Goal: Information Seeking & Learning: Find specific fact

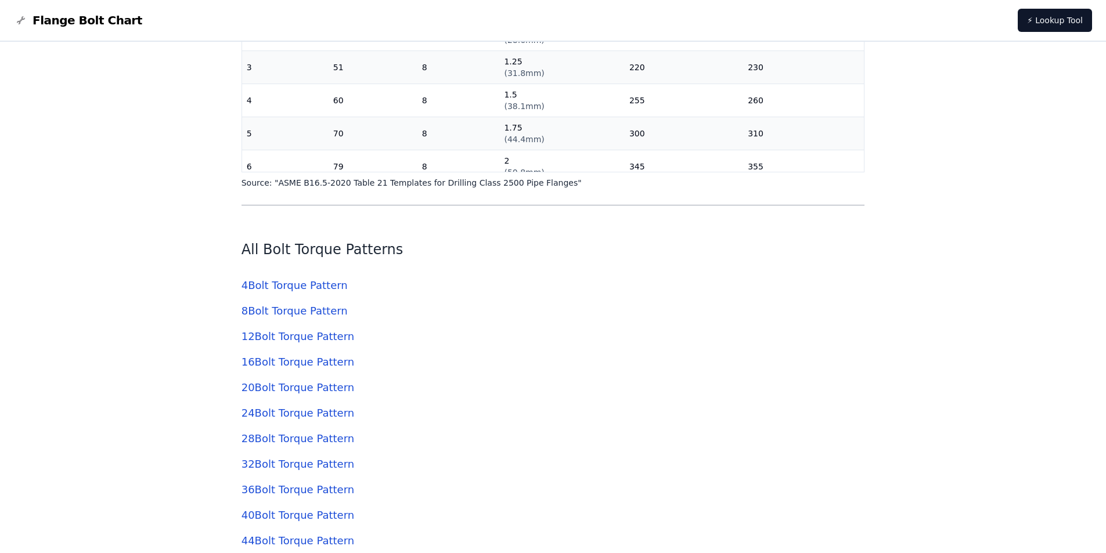
scroll to position [3600, 0]
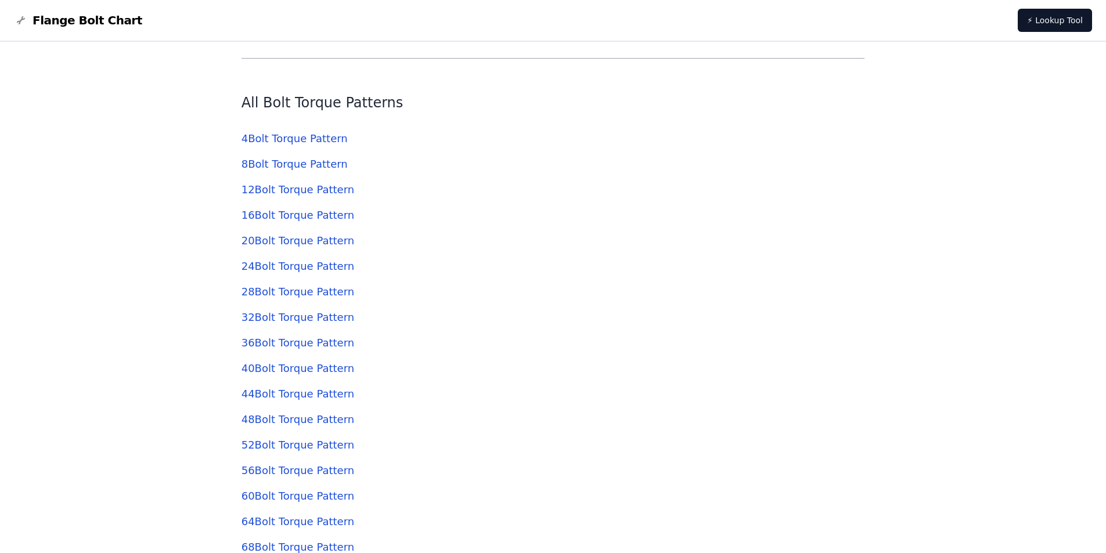
click at [288, 193] on link "12 Bolt Torque Pattern" at bounding box center [298, 189] width 113 height 12
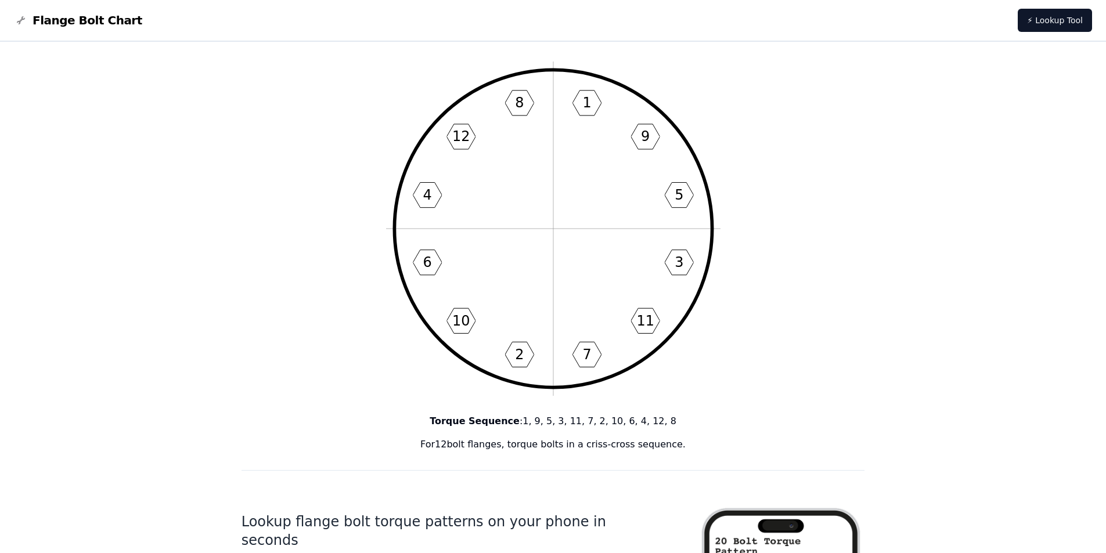
scroll to position [10, 0]
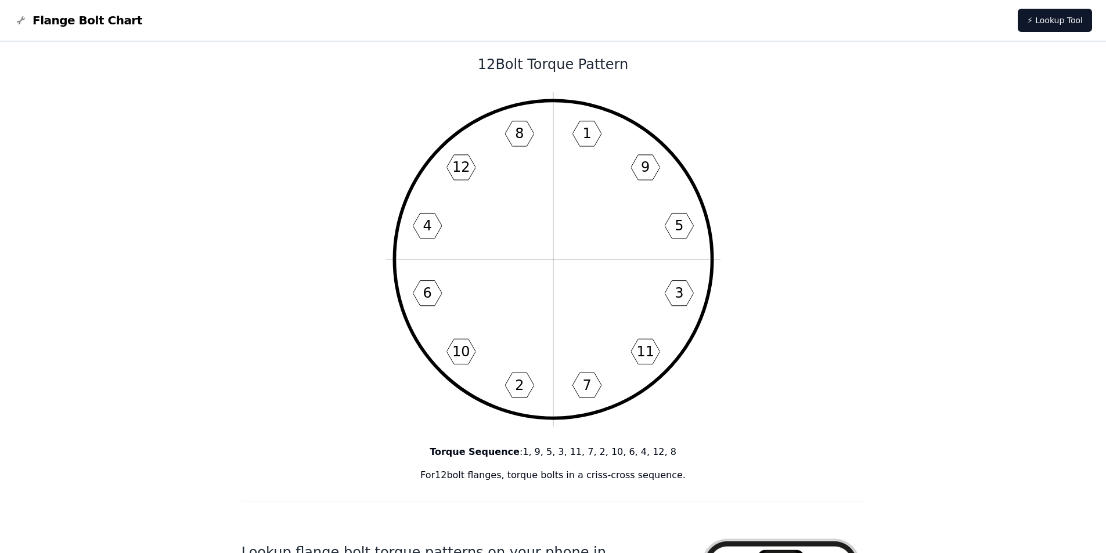
click at [577, 138] on icon "1 9 5 3 11 7 2 10 6 4 12 8" at bounding box center [553, 259] width 334 height 334
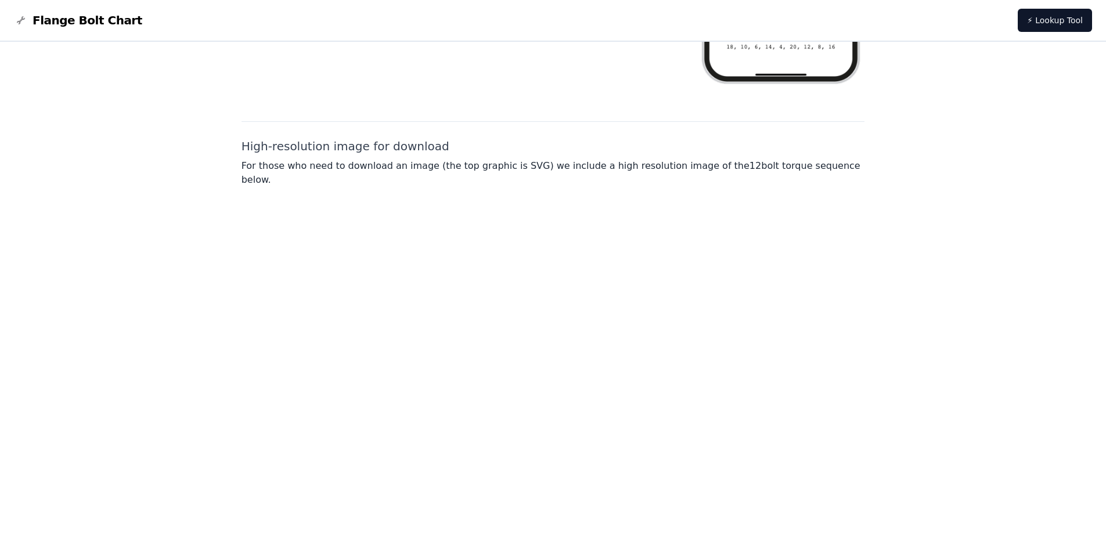
scroll to position [823, 0]
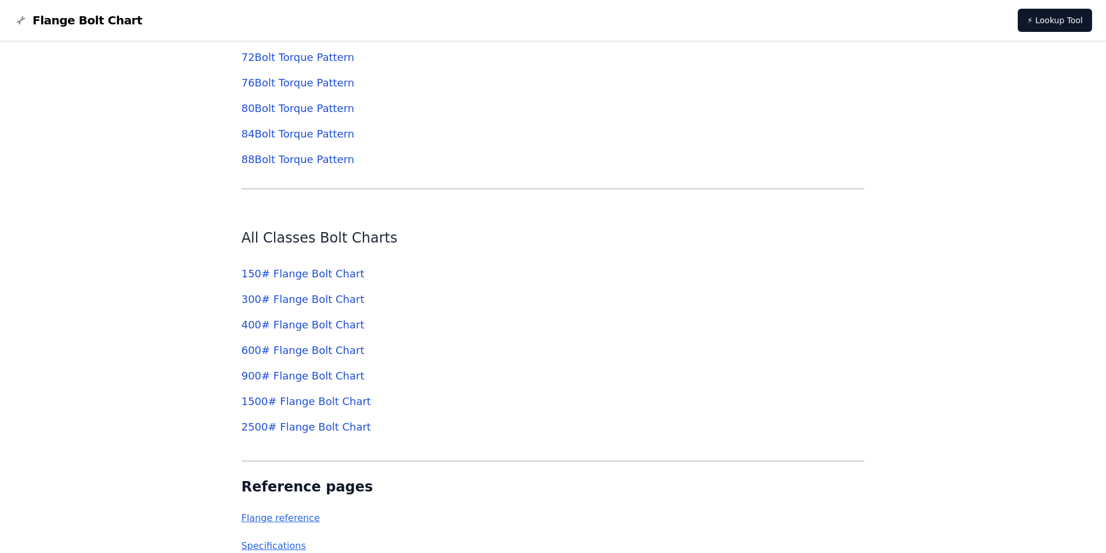
scroll to position [4239, 0]
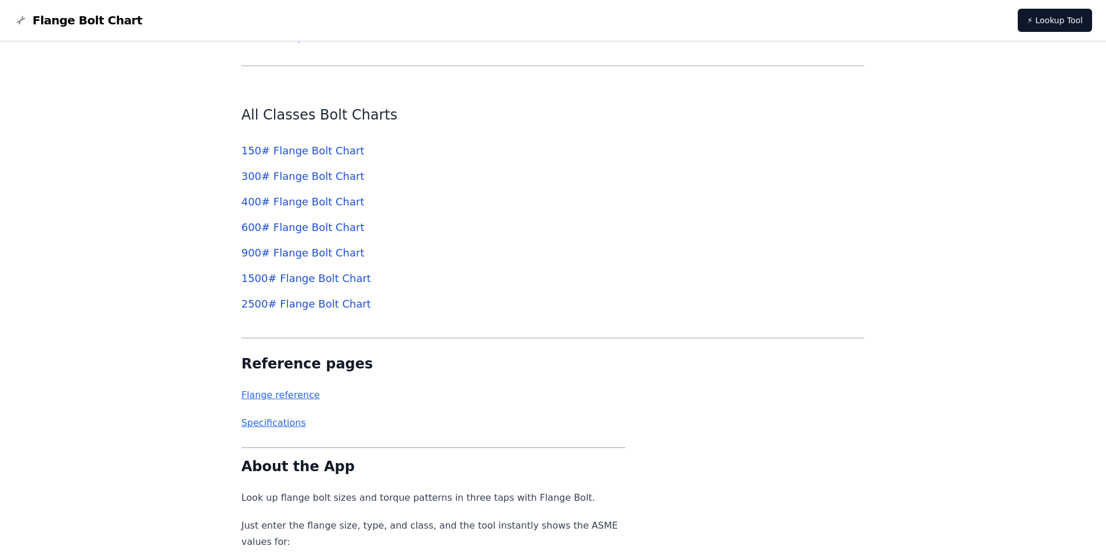
click at [311, 228] on link "600 # Flange Bolt Chart" at bounding box center [303, 227] width 123 height 12
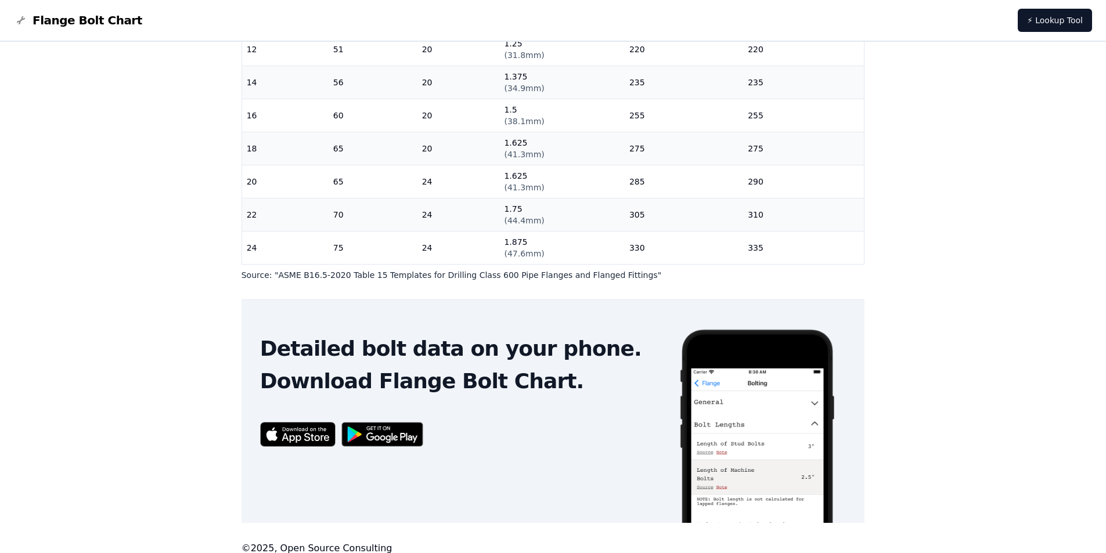
scroll to position [348, 0]
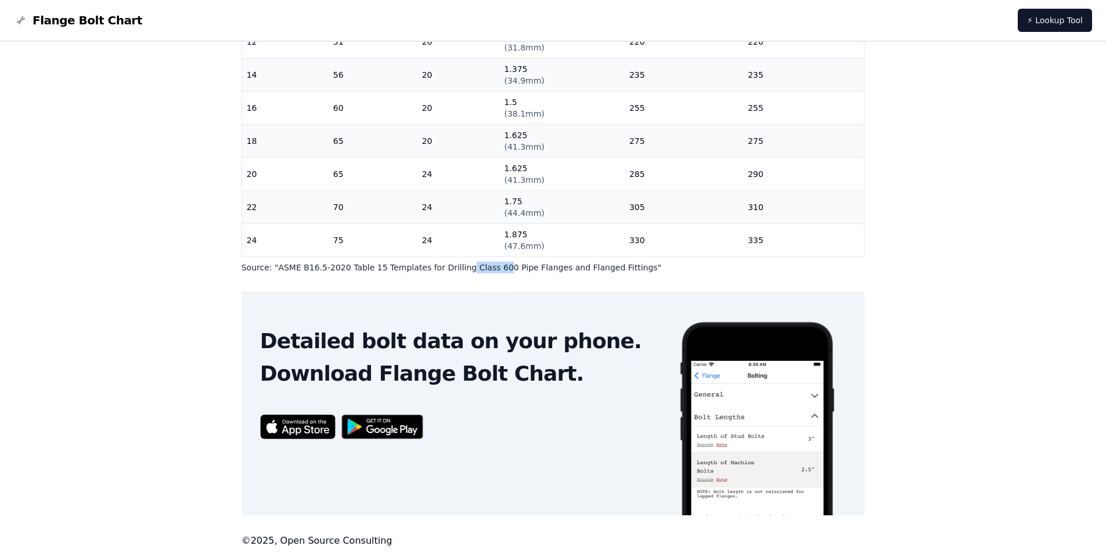
drag, startPoint x: 447, startPoint y: 260, endPoint x: 481, endPoint y: 258, distance: 34.3
click at [480, 258] on div "600 Class Flanges Inches (fractions) Inches (decimals) Millimeters Nominal Pipe…" at bounding box center [554, 51] width 624 height 443
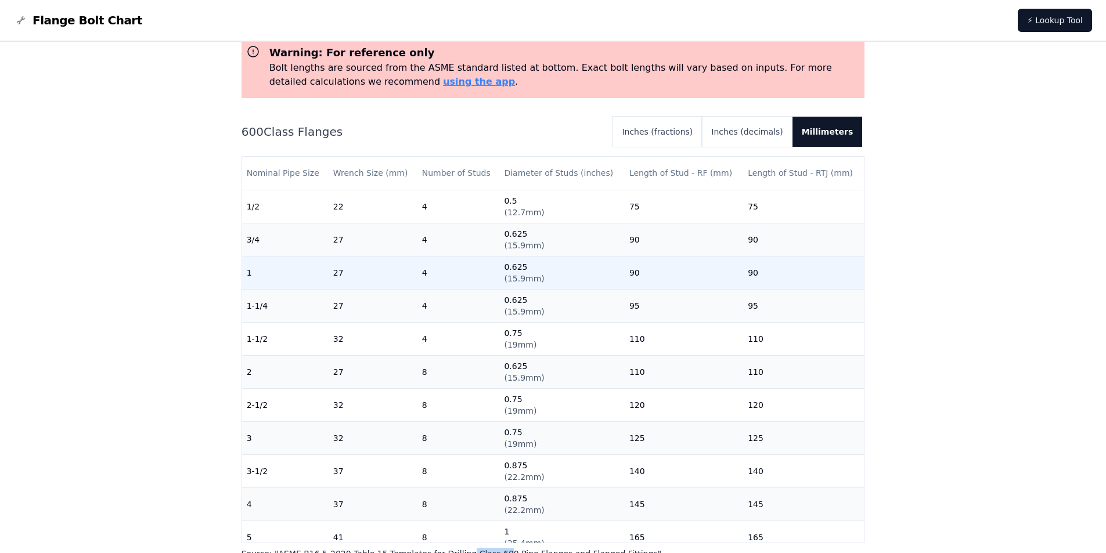
scroll to position [0, 0]
